Goal: Transaction & Acquisition: Purchase product/service

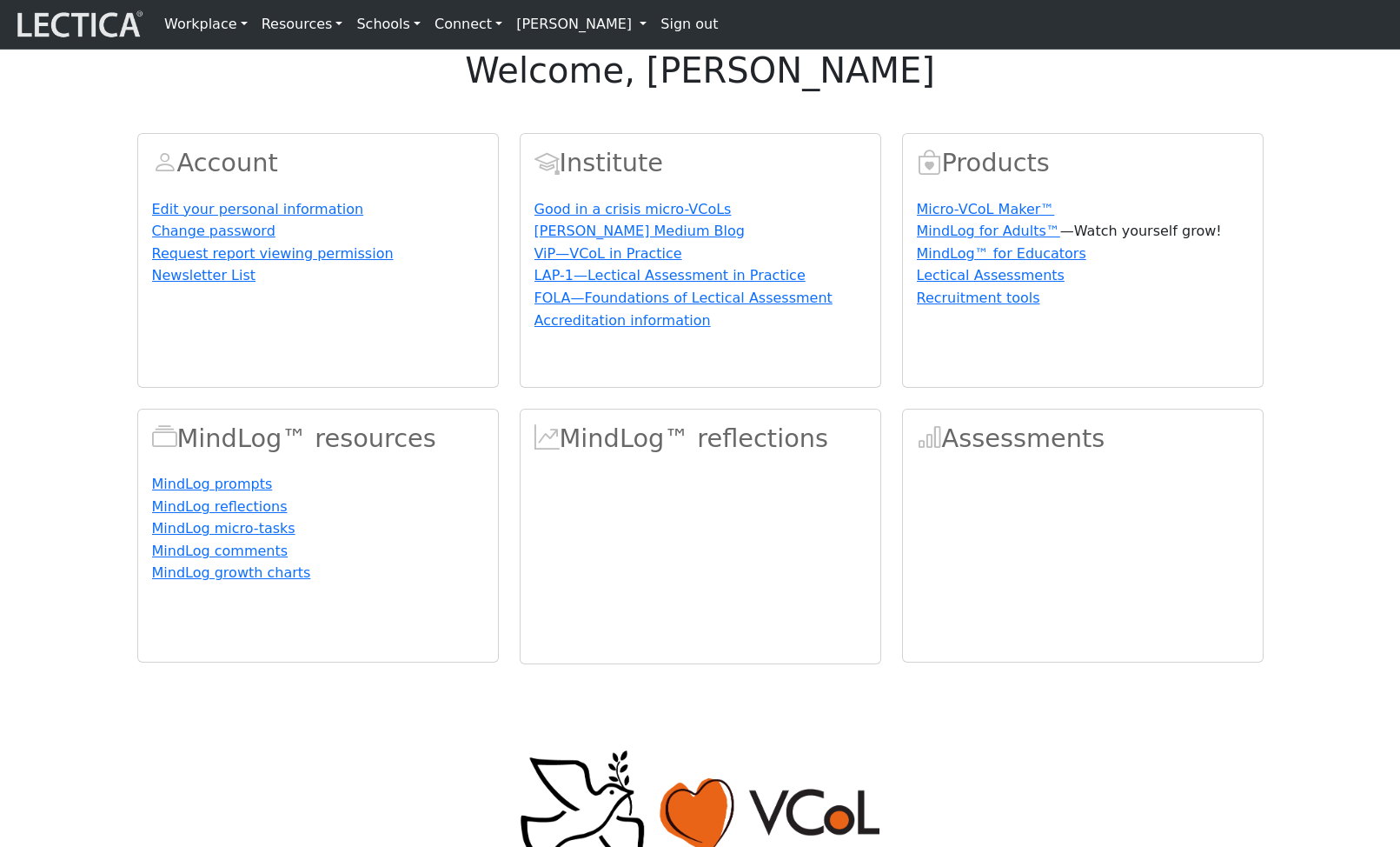
click at [554, 24] on link "[PERSON_NAME]" at bounding box center [581, 24] width 144 height 34
click at [569, 34] on link "[PERSON_NAME]" at bounding box center [581, 24] width 144 height 34
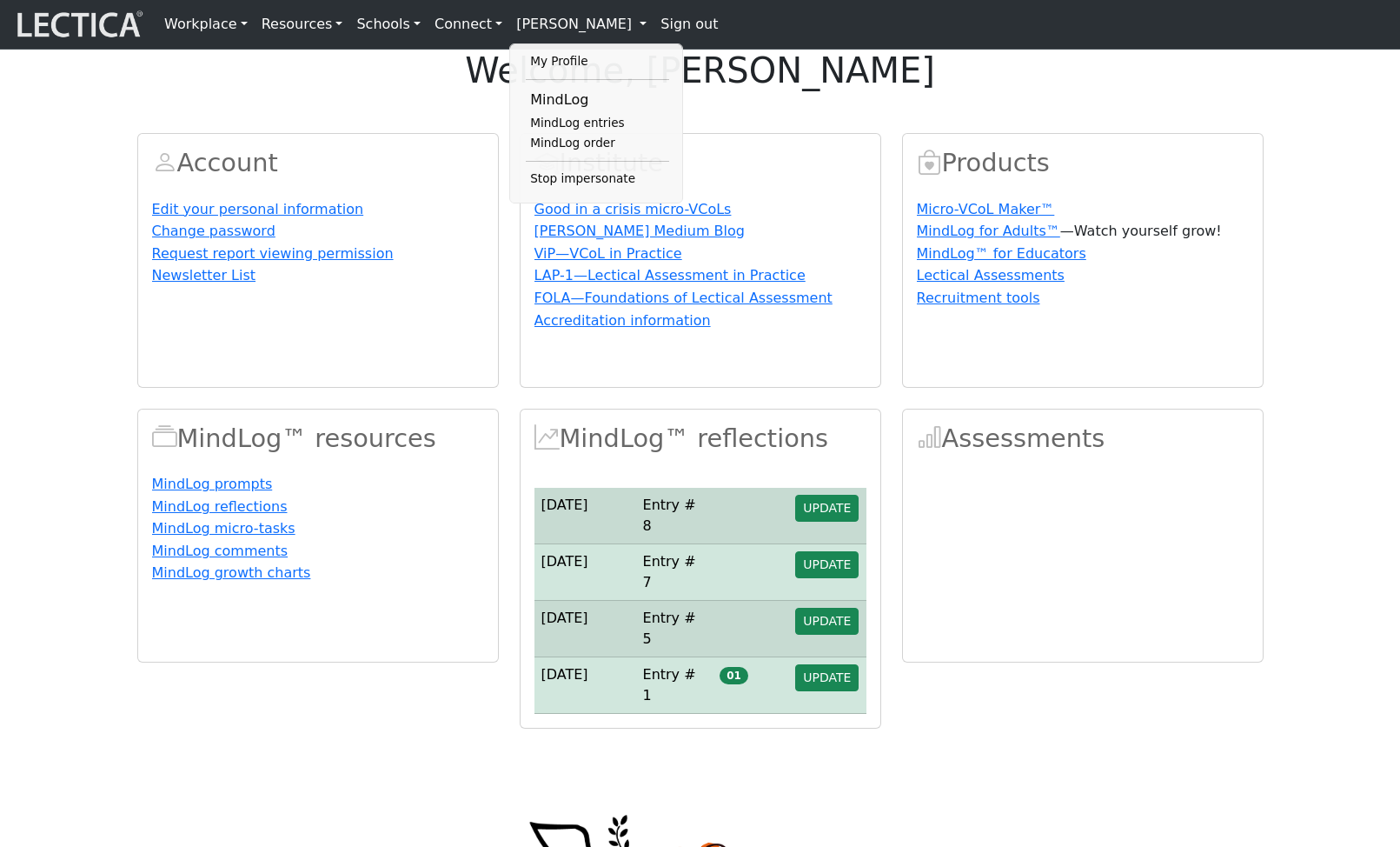
click at [789, 152] on div "welcome, Francis Marshall Account Edit your personal information Change passwor…" at bounding box center [700, 389] width 1400 height 679
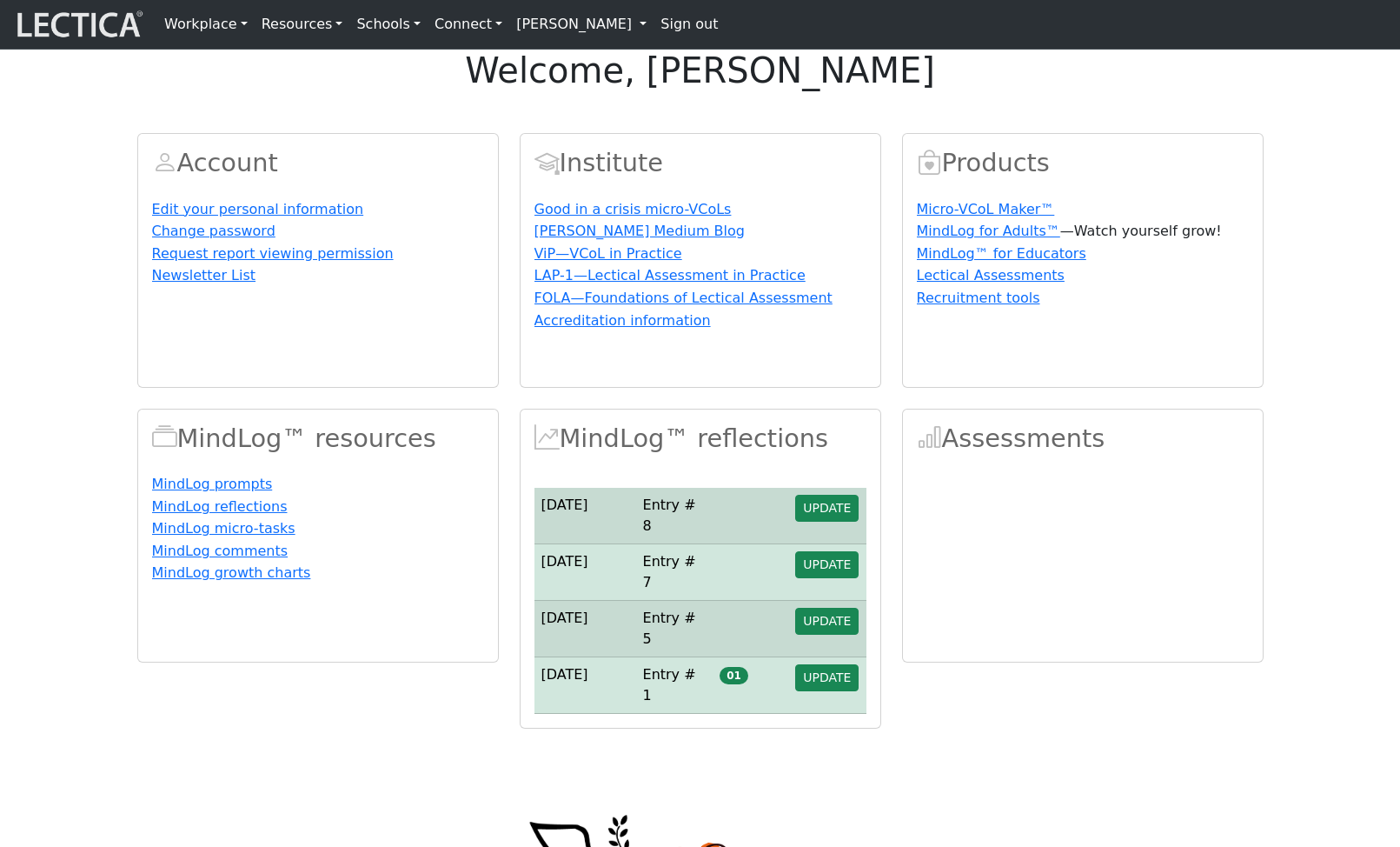
click at [555, 25] on link "[PERSON_NAME]" at bounding box center [581, 24] width 144 height 34
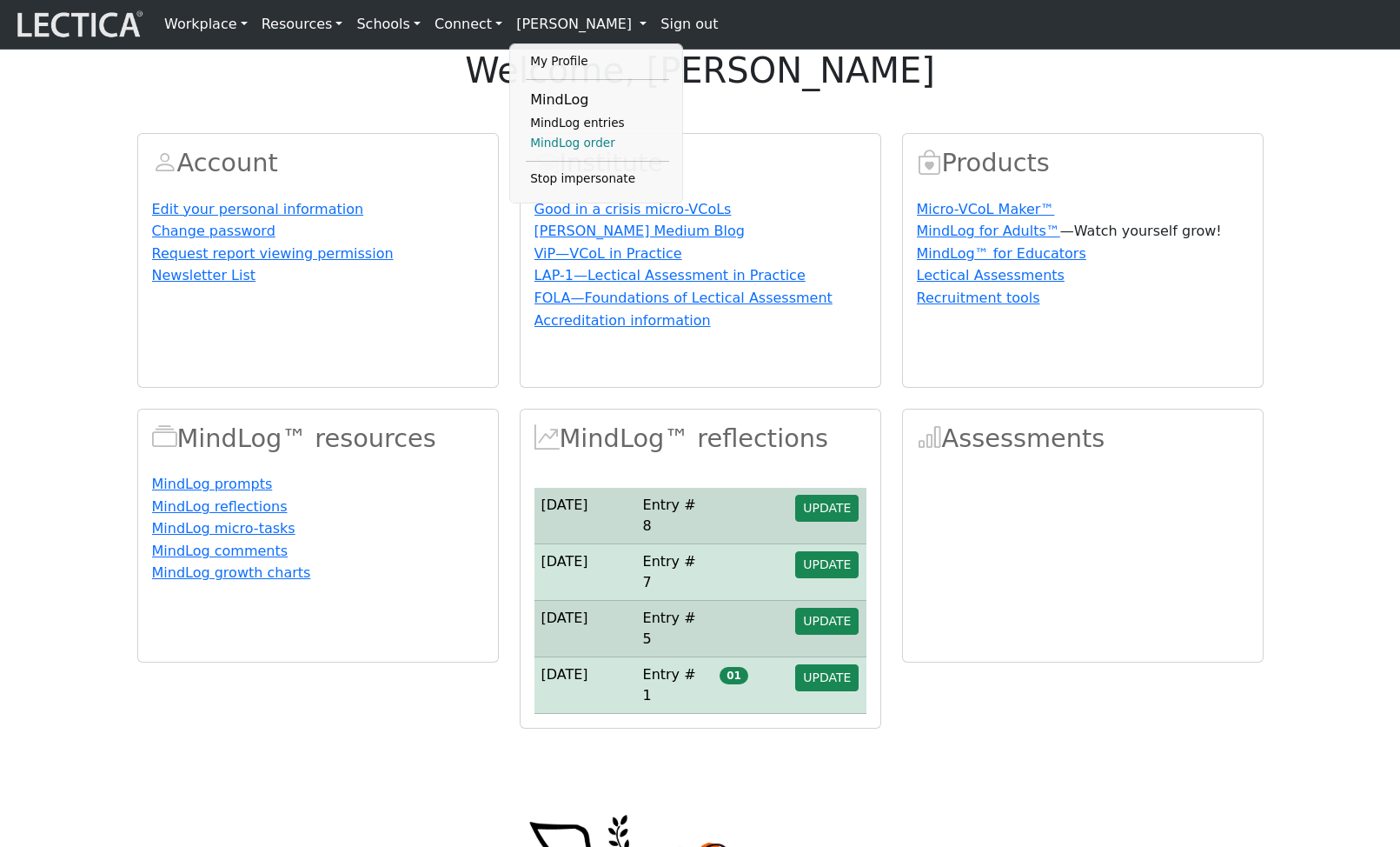
click at [570, 150] on link "MindLog order" at bounding box center [597, 144] width 144 height 21
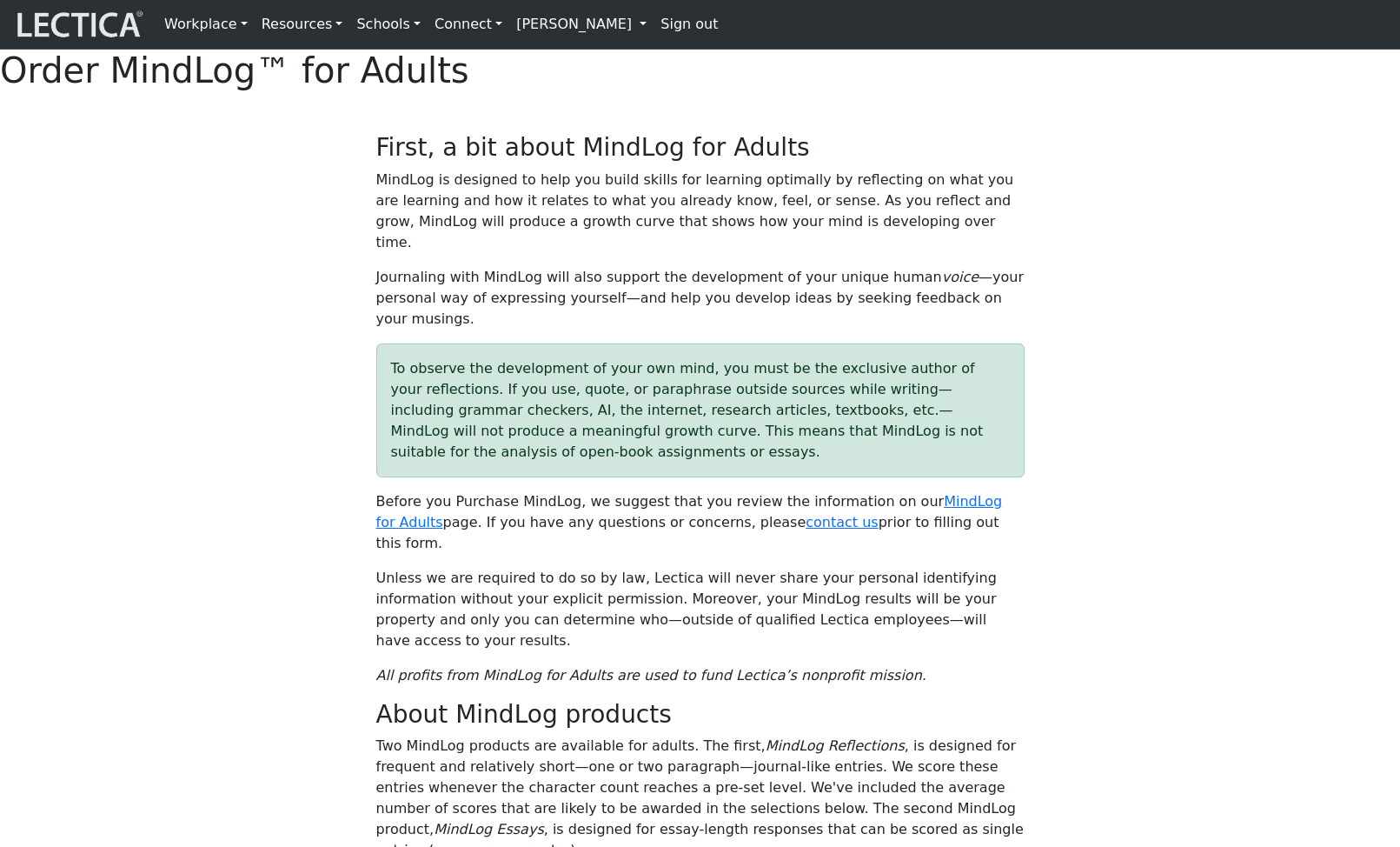
select select "2016"
select select "07"
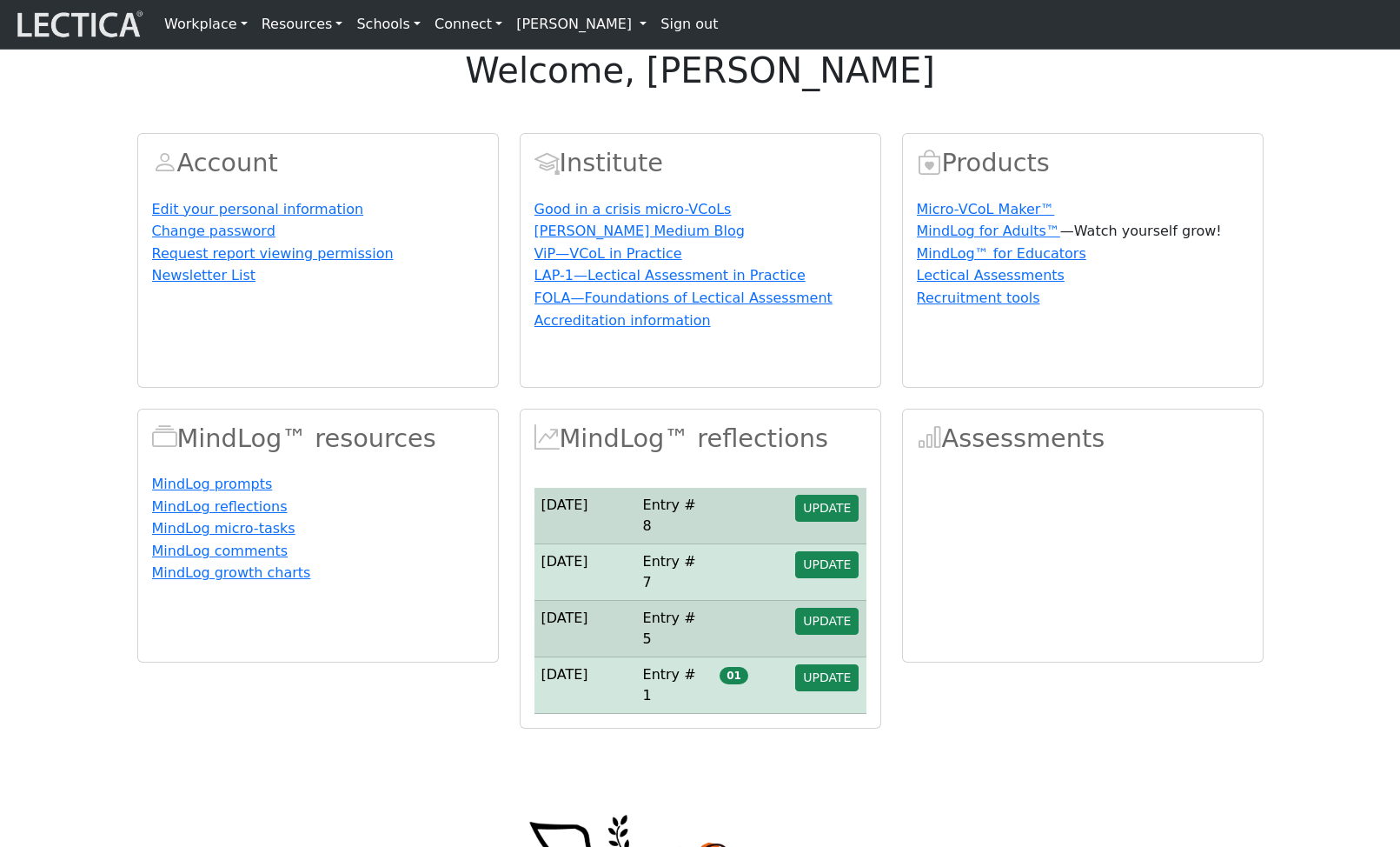
click at [555, 29] on link "[PERSON_NAME]" at bounding box center [581, 24] width 144 height 34
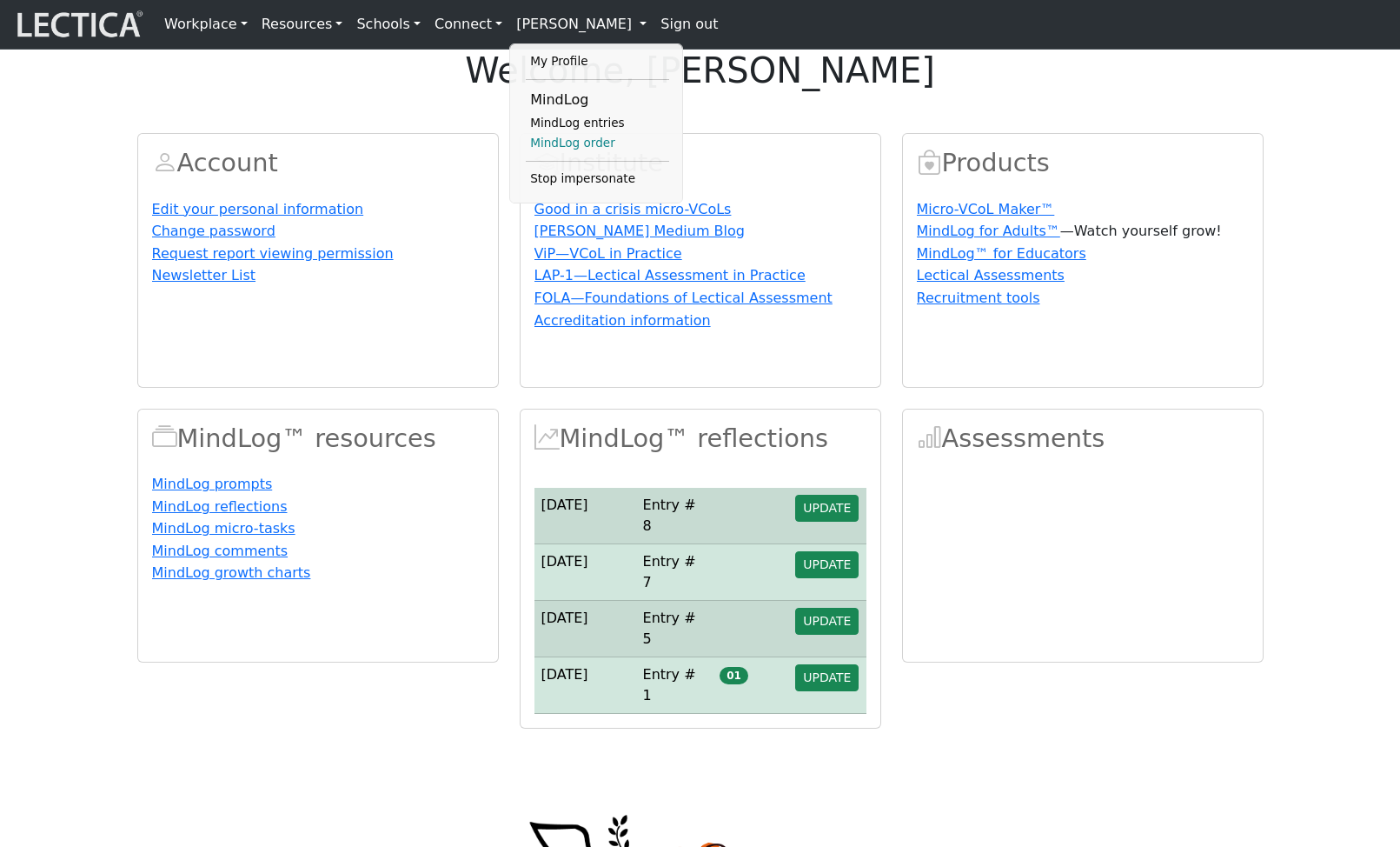
click at [559, 153] on link "MindLog order" at bounding box center [597, 144] width 144 height 21
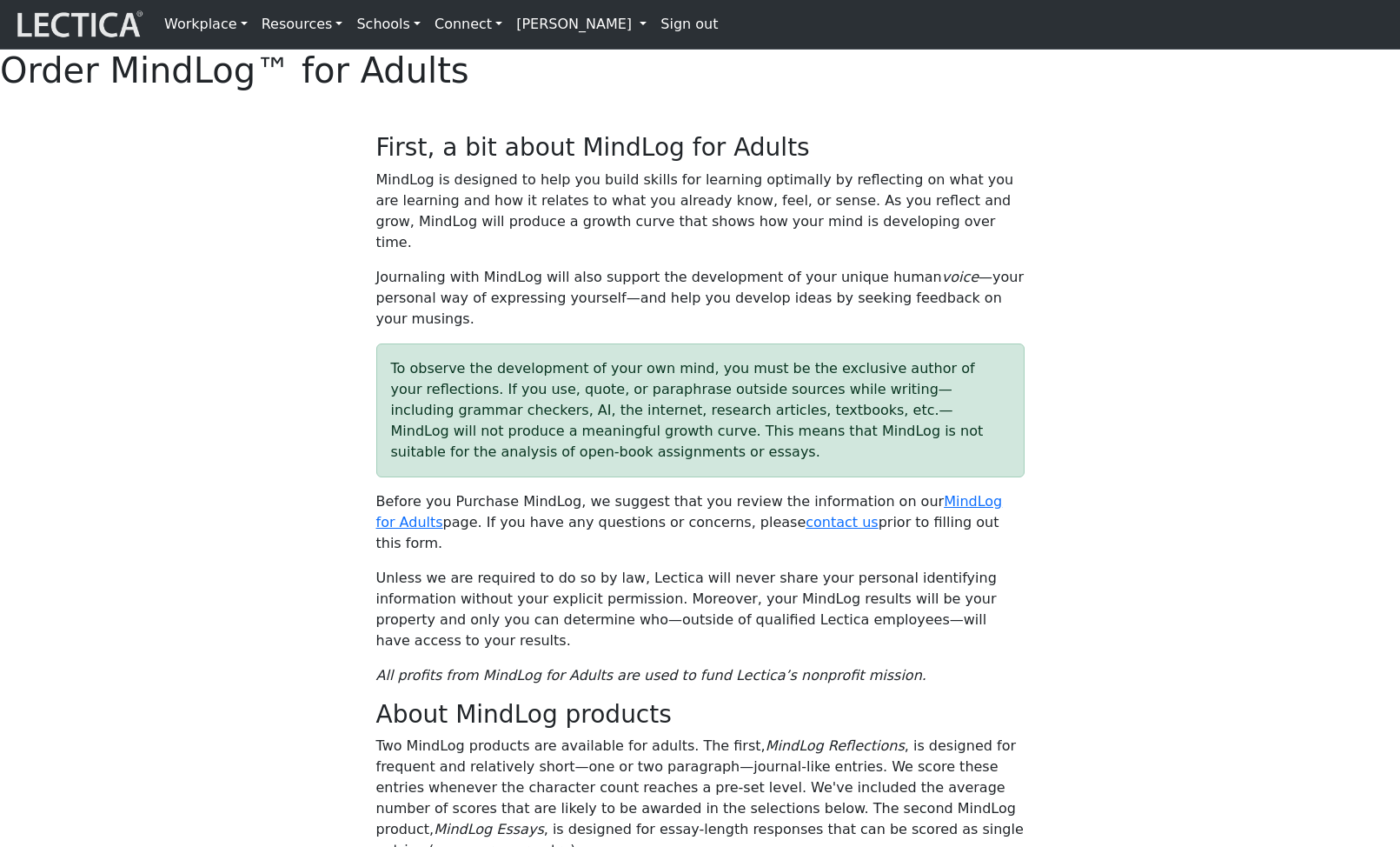
select select "2016"
select select "07"
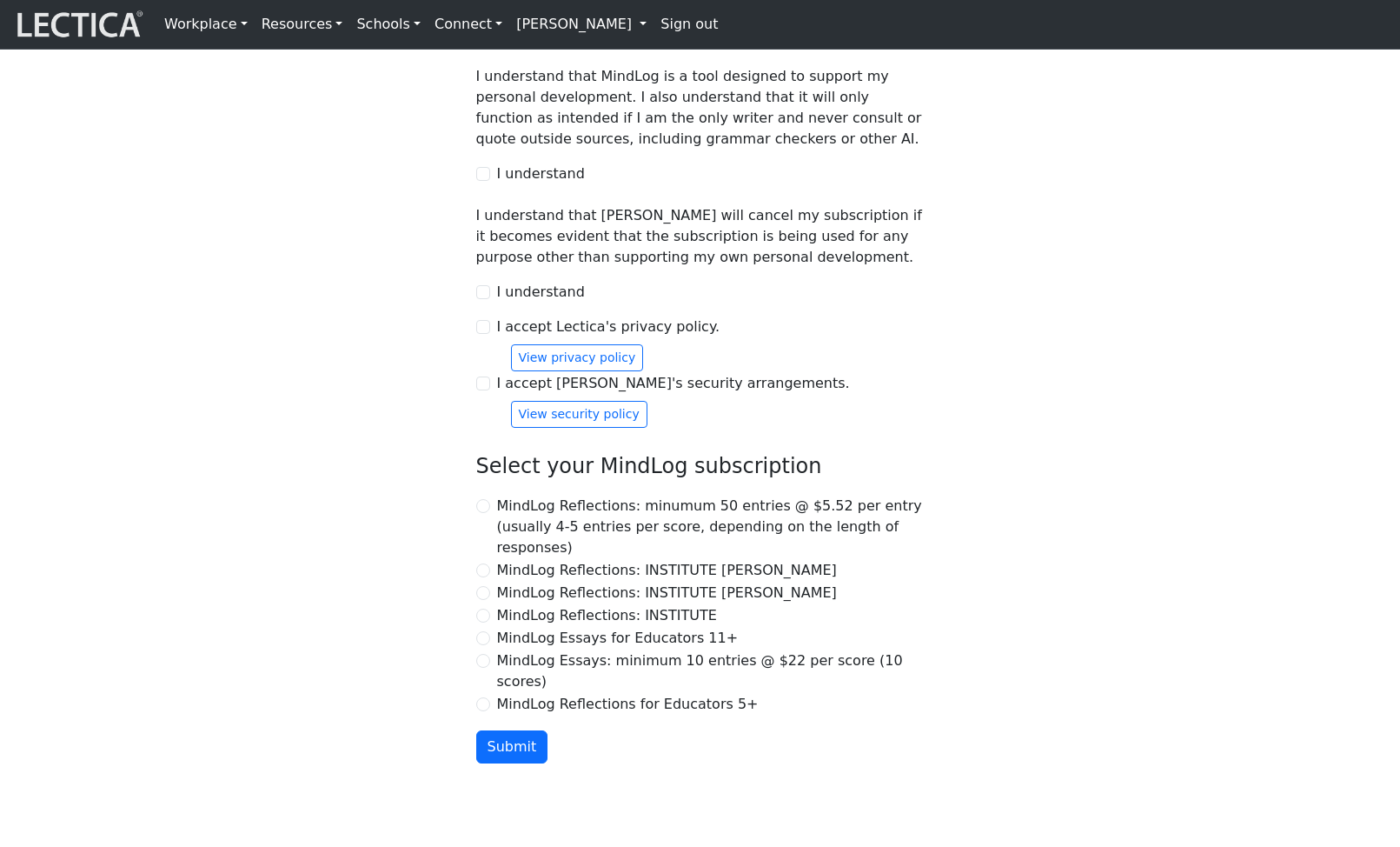
scroll to position [1582, 0]
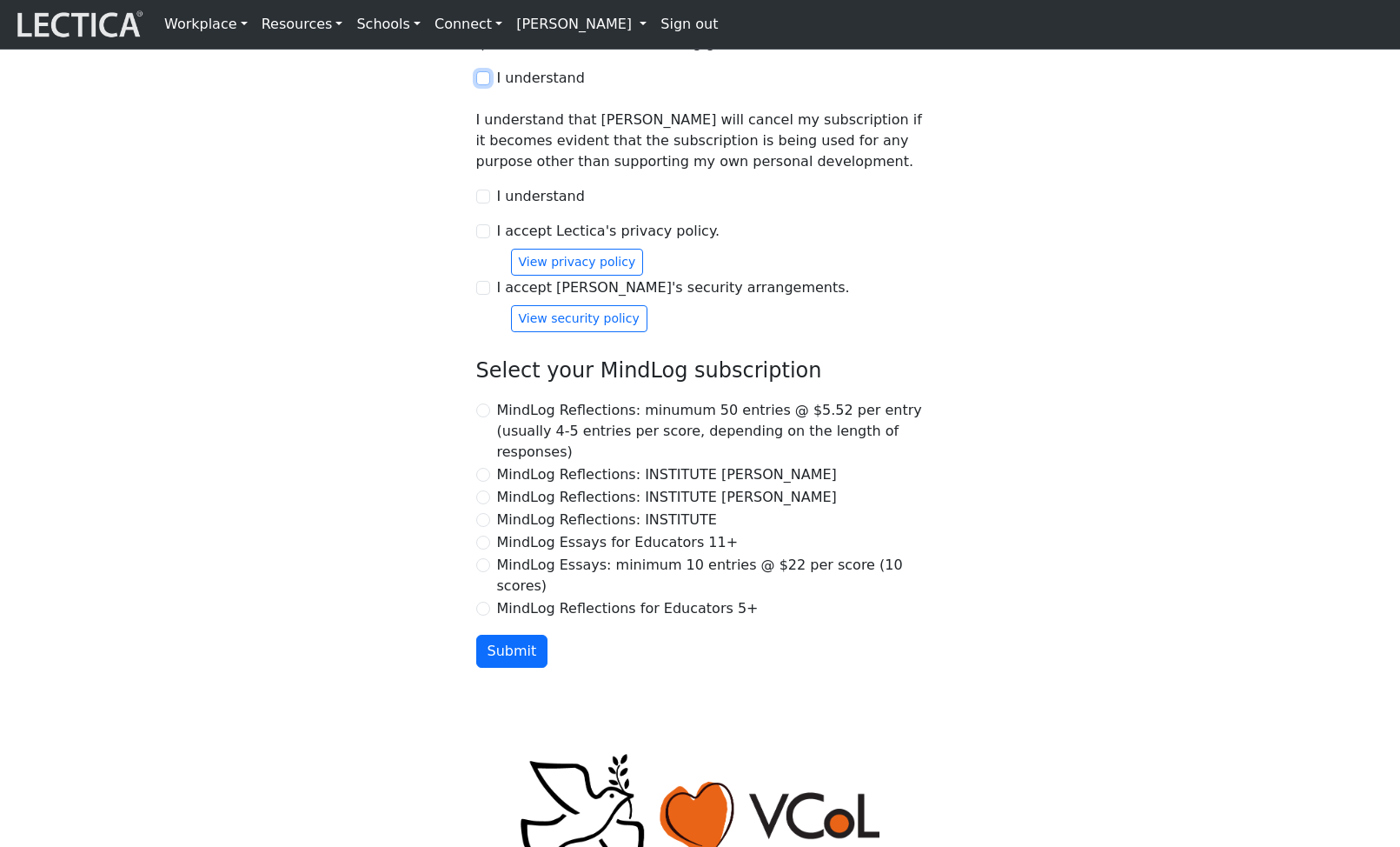
click at [488, 85] on input "I understand" at bounding box center [483, 78] width 14 height 14
checkbox input "true"
click at [481, 204] on input "I understand" at bounding box center [483, 196] width 14 height 14
checkbox input "true"
click at [485, 238] on input "I accept Lectica's privacy policy." at bounding box center [483, 231] width 14 height 14
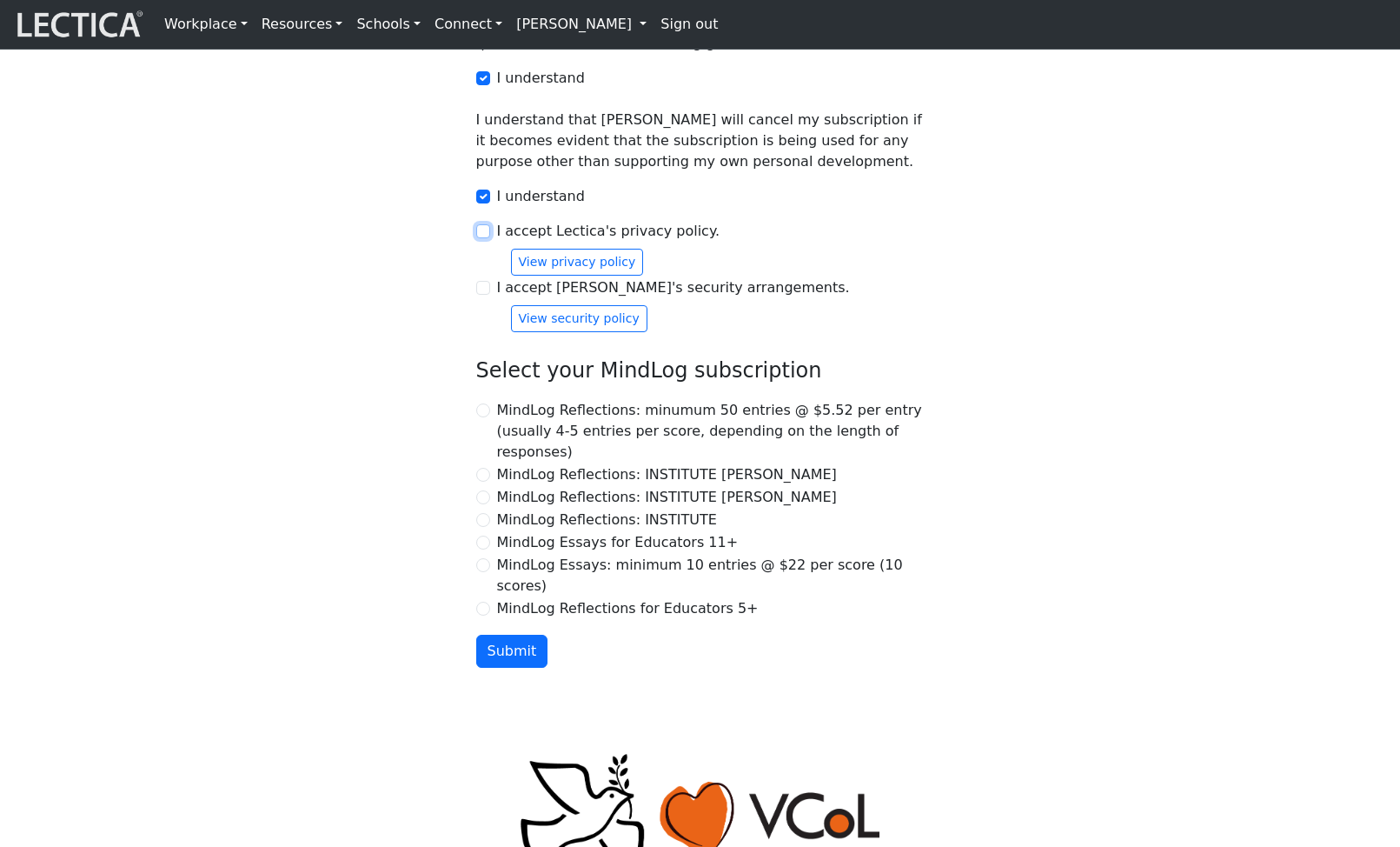
checkbox input "true"
click at [483, 294] on input "I accept Lectica's security arrangements." at bounding box center [483, 288] width 14 height 14
checkbox input "true"
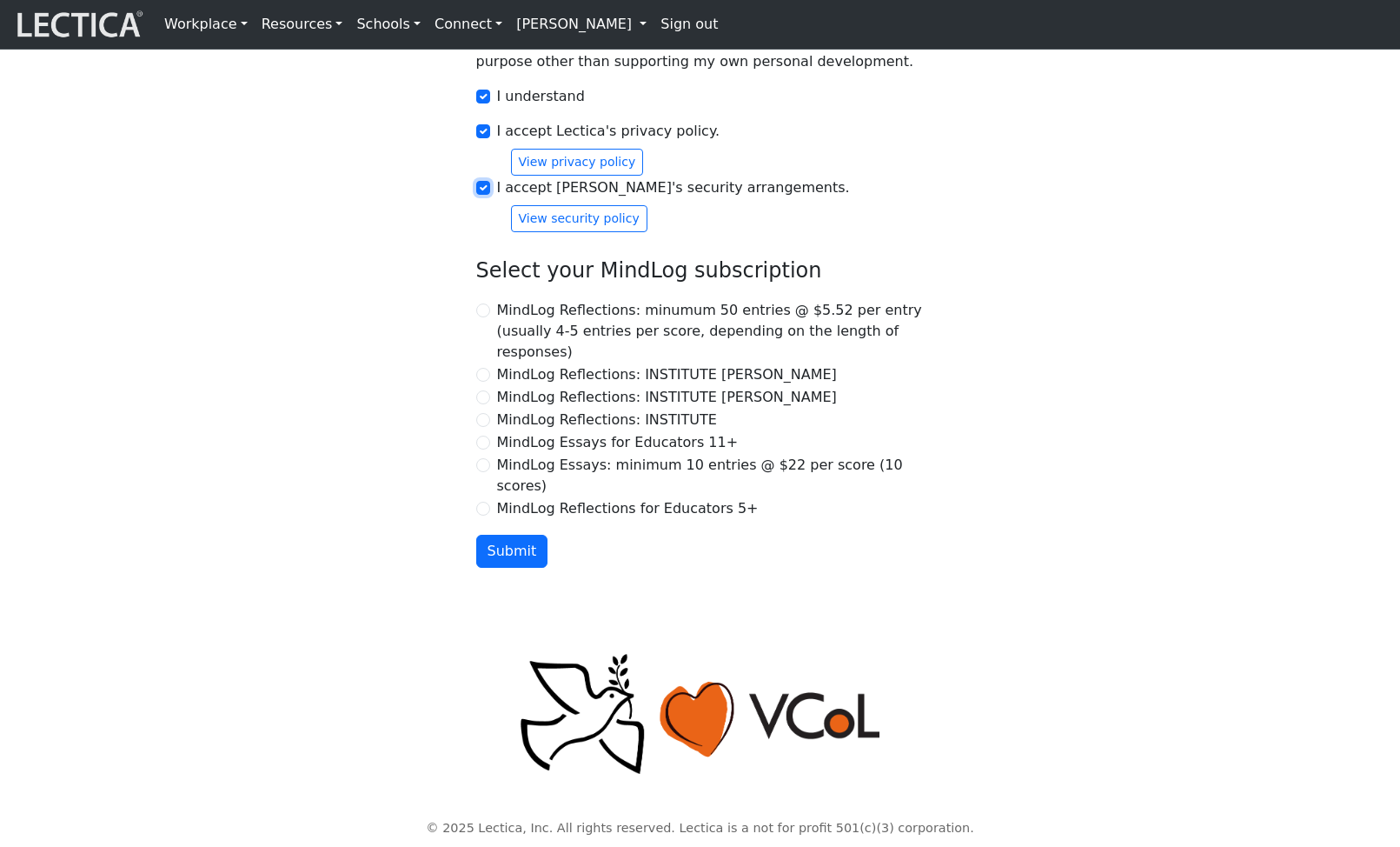
scroll to position [1986, 0]
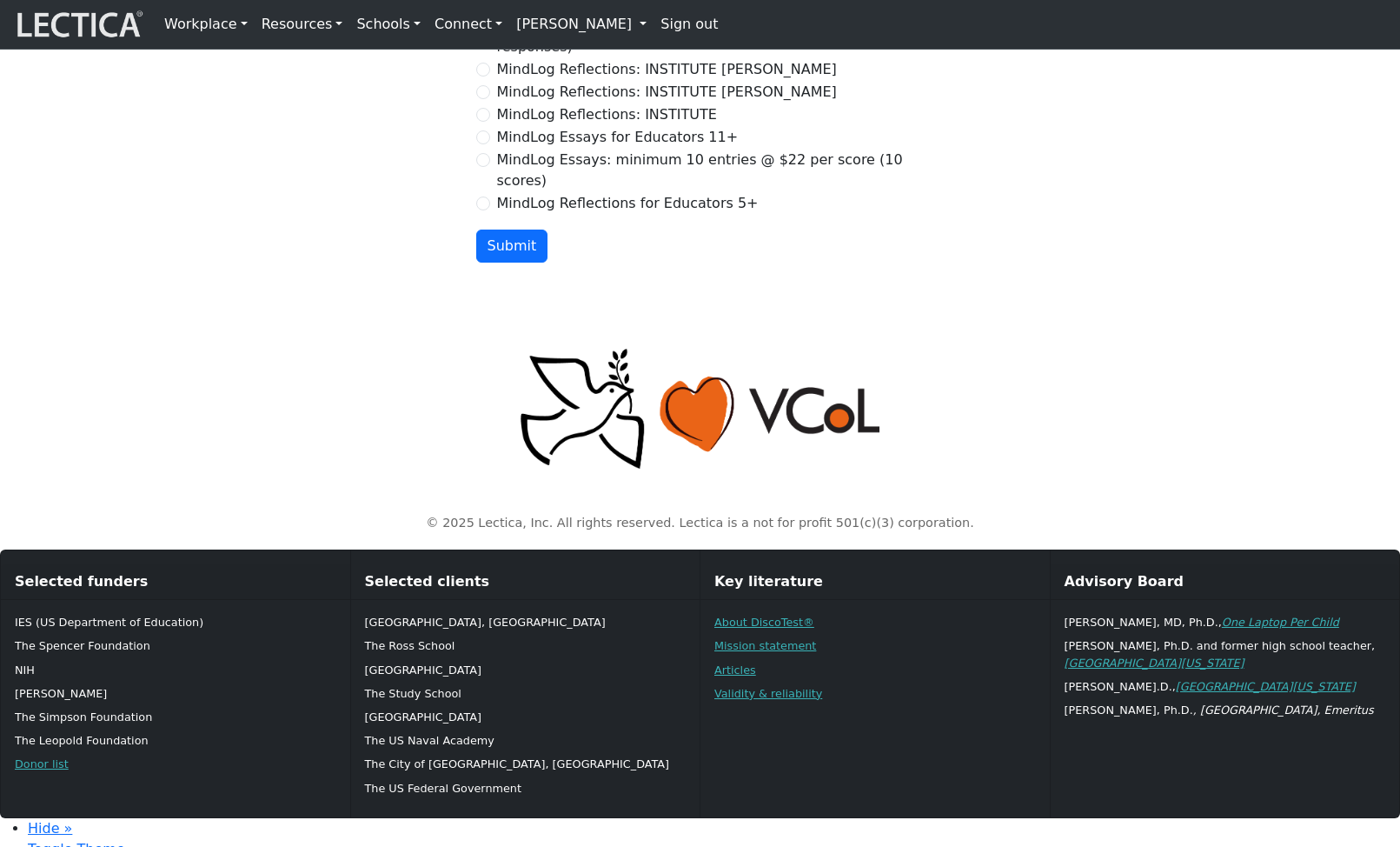
click at [486, 12] on input "MindLog Reflections: minumum 50 entries @ $5.52 per entry (usually 4-5 entries …" at bounding box center [483, 5] width 14 height 14
radio input "true"
click at [511, 263] on button "Submit" at bounding box center [512, 246] width 72 height 33
